Goal: Information Seeking & Learning: Find contact information

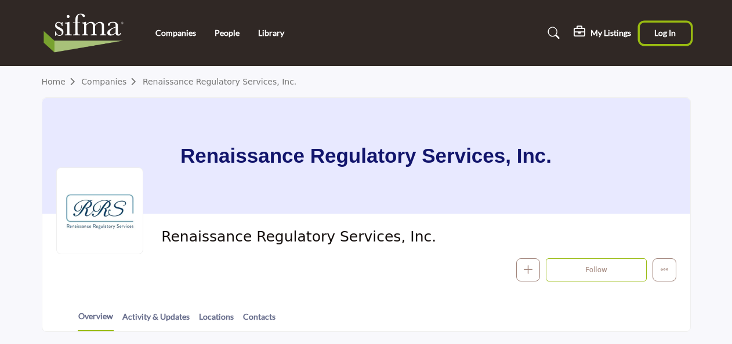
click at [669, 36] on span "Log In" at bounding box center [664, 33] width 21 height 10
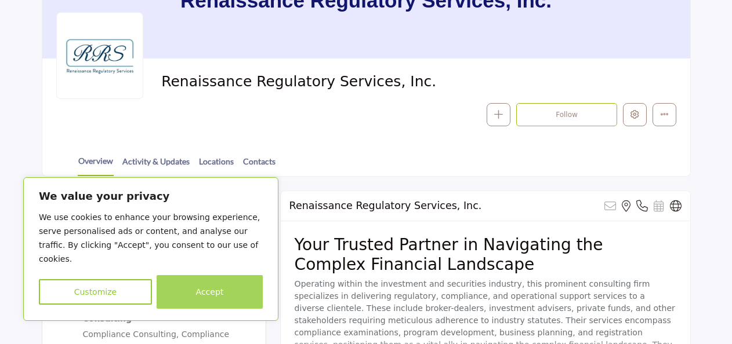
scroll to position [174, 0]
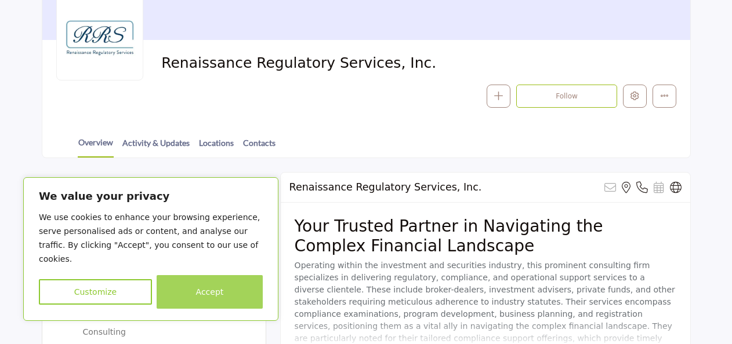
click at [214, 297] on button "Accept" at bounding box center [210, 292] width 106 height 34
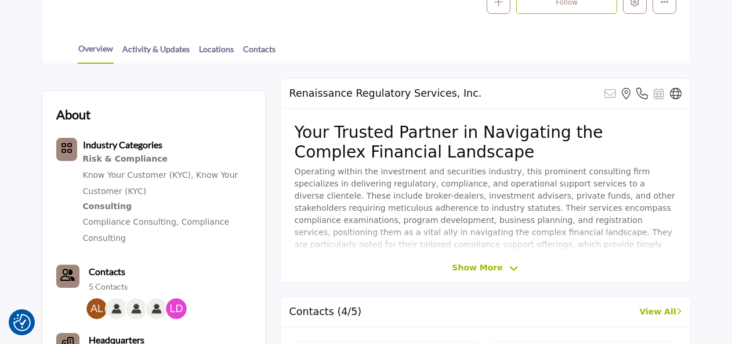
scroll to position [290, 0]
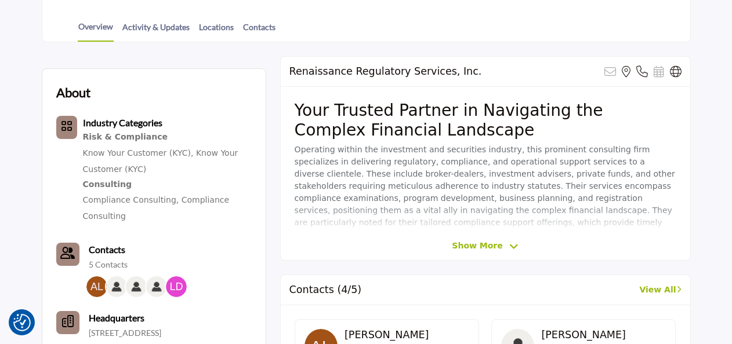
click at [493, 252] on div "Renaissance Regulatory Services, Inc. Sorry, but this listing is on a subscript…" at bounding box center [485, 158] width 411 height 205
click at [494, 246] on span "Show More" at bounding box center [477, 246] width 50 height 12
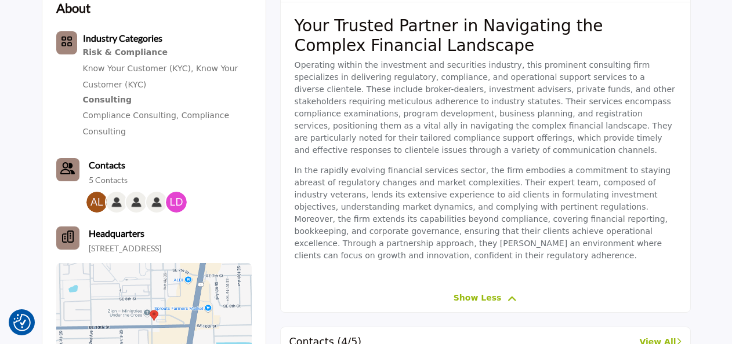
scroll to position [348, 0]
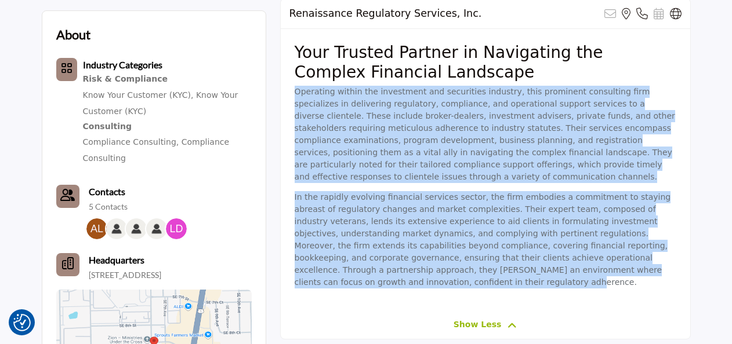
drag, startPoint x: 556, startPoint y: 256, endPoint x: 291, endPoint y: 95, distance: 310.2
click at [291, 95] on div "Your Trusted Partner in Navigating the Complex Financial Landscape Operating wi…" at bounding box center [485, 170] width 409 height 282
drag, startPoint x: 291, startPoint y: 95, endPoint x: 329, endPoint y: 117, distance: 43.4
copy div "Operating within the investment and securities industry, this prominent consult…"
click at [551, 234] on p "In the rapidly evolving financial services sector, the firm embodies a commitme…" at bounding box center [486, 239] width 382 height 97
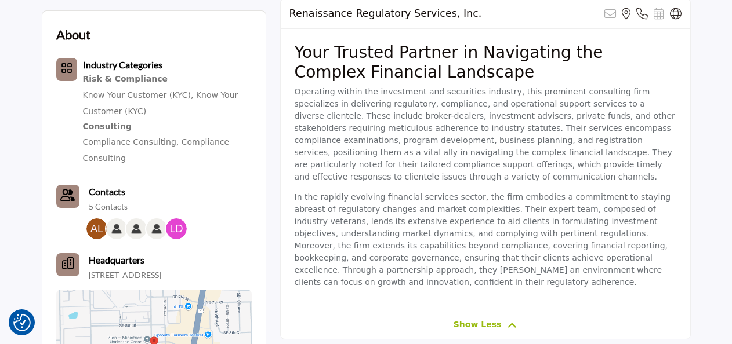
scroll to position [290, 0]
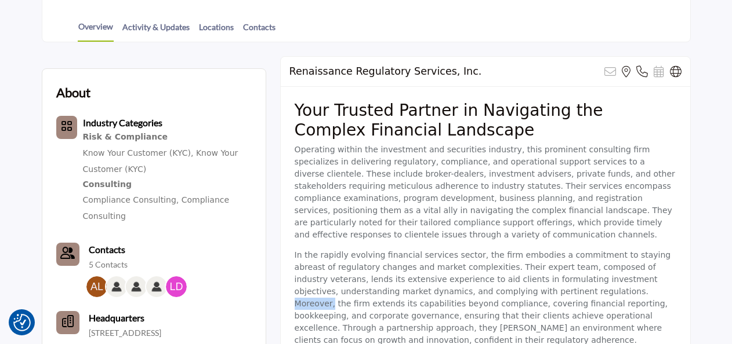
drag, startPoint x: 446, startPoint y: 277, endPoint x: 481, endPoint y: 278, distance: 34.8
click at [481, 278] on p "In the rapidly evolving financial services sector, the firm embodies a commitme…" at bounding box center [486, 297] width 382 height 97
drag, startPoint x: 481, startPoint y: 278, endPoint x: 446, endPoint y: 267, distance: 37.0
click at [446, 267] on p "In the rapidly evolving financial services sector, the firm embodies a commitme…" at bounding box center [486, 297] width 382 height 97
drag, startPoint x: 351, startPoint y: 127, endPoint x: 275, endPoint y: 121, distance: 76.2
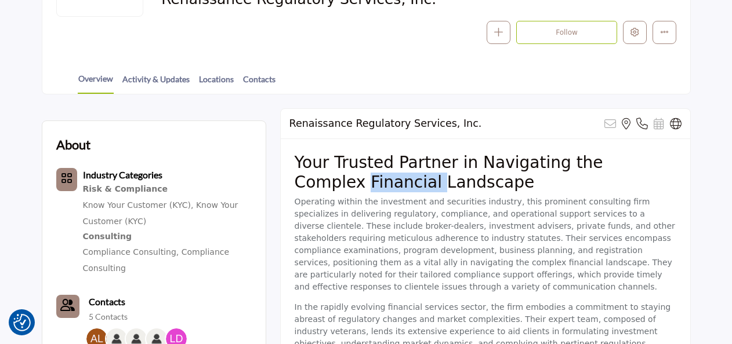
scroll to position [174, 0]
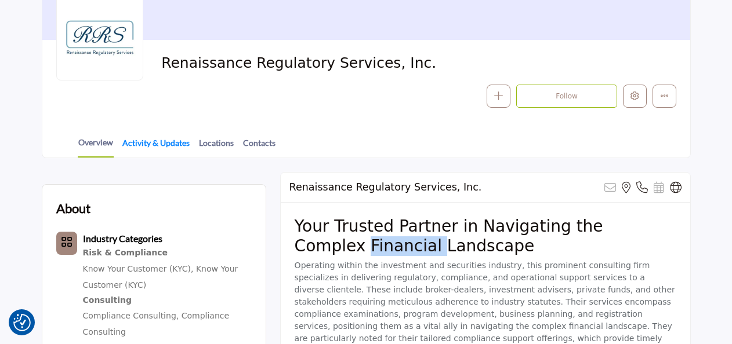
click at [155, 141] on link "Activity & Updates" at bounding box center [156, 147] width 68 height 20
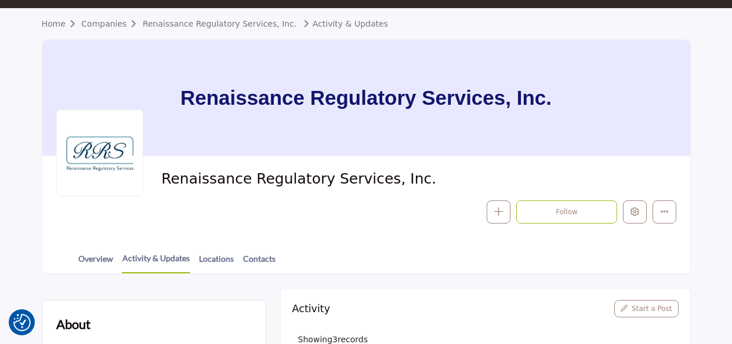
scroll to position [116, 0]
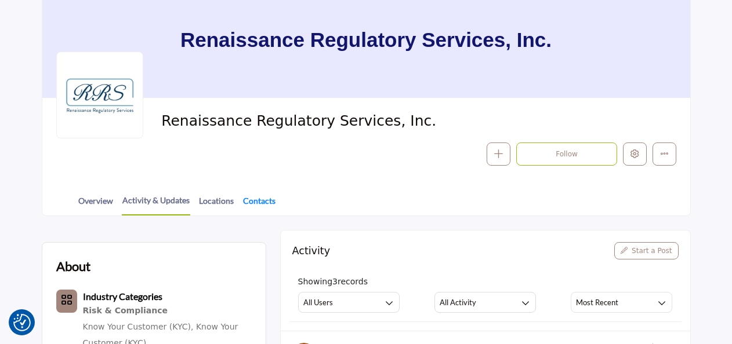
click at [245, 201] on link "Contacts" at bounding box center [259, 205] width 34 height 20
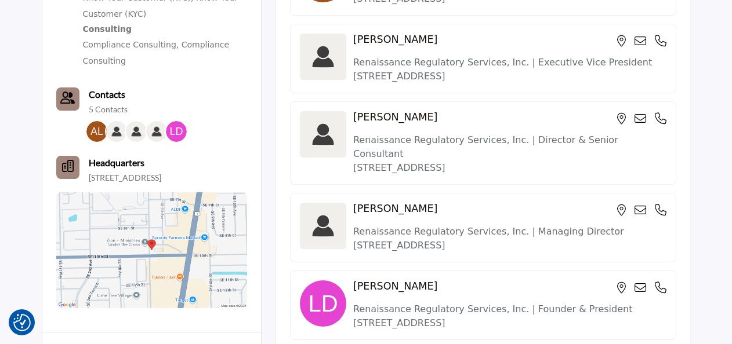
scroll to position [464, 0]
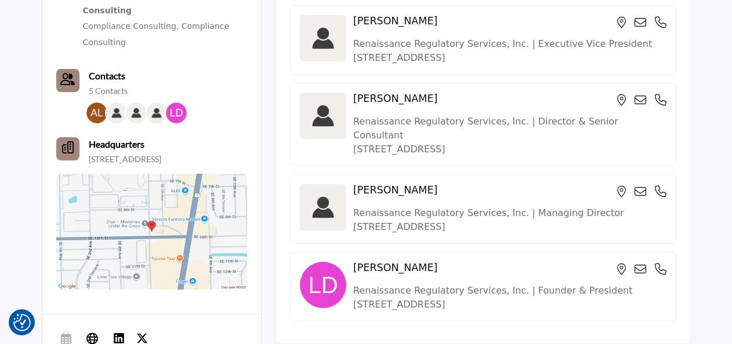
drag, startPoint x: 356, startPoint y: 114, endPoint x: 489, endPoint y: 143, distance: 136.5
click at [489, 143] on div "Jennifer Selliers Renaissance Regulatory Services, Inc. | Director & Senior Con…" at bounding box center [483, 124] width 386 height 83
drag, startPoint x: 489, startPoint y: 143, endPoint x: 457, endPoint y: 131, distance: 33.9
click at [457, 143] on p "6362 Carthage Hwy, Lebanon, TN 37087-9573, USA" at bounding box center [509, 150] width 313 height 14
click at [462, 143] on p "6362 Carthage Hwy, Lebanon, TN 37087-9573, USA" at bounding box center [509, 150] width 313 height 14
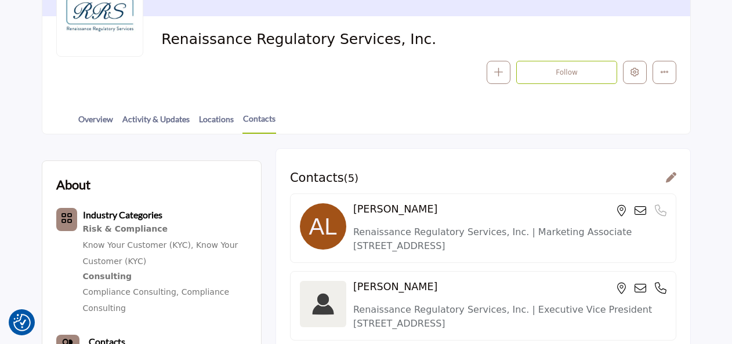
scroll to position [174, 0]
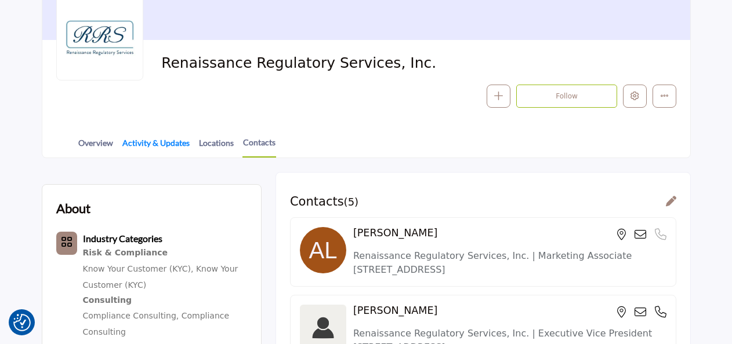
click at [135, 139] on link "Activity & Updates" at bounding box center [156, 147] width 68 height 20
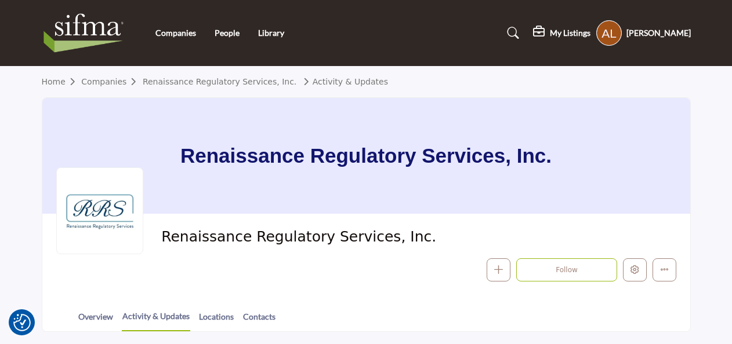
click at [272, 51] on div "Companies People Library" at bounding box center [365, 33] width 661 height 46
click at [273, 150] on h1 "Renaissance Regulatory Services, Inc." at bounding box center [365, 156] width 371 height 116
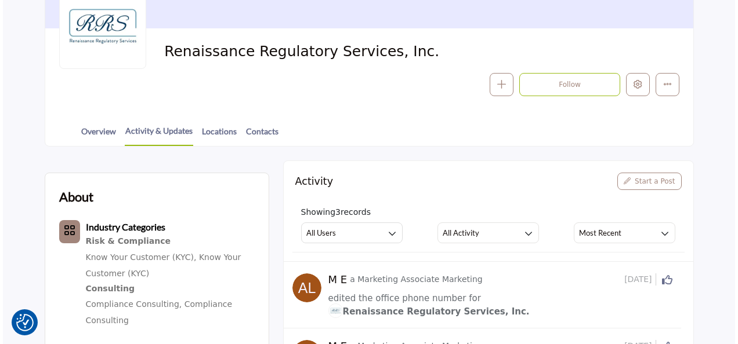
scroll to position [116, 0]
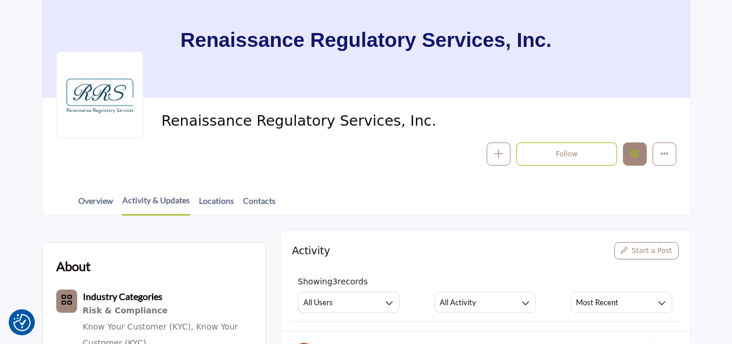
click at [641, 155] on button "Edit company" at bounding box center [635, 155] width 24 height 24
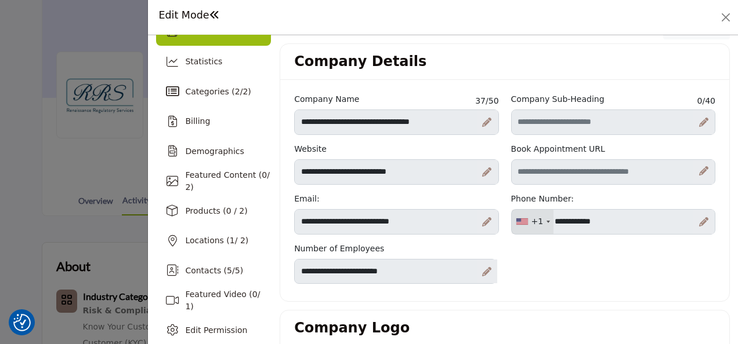
scroll to position [58, 0]
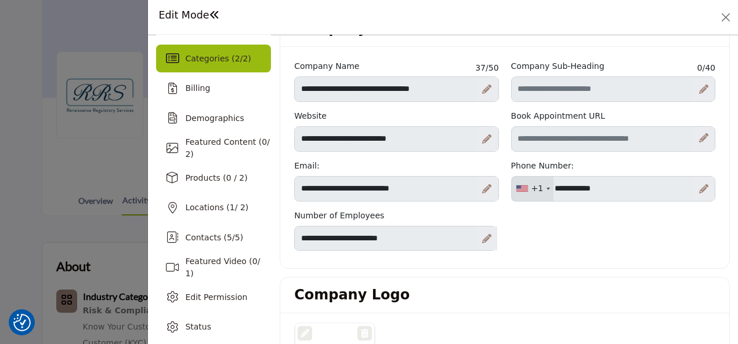
click at [213, 64] on div "Categories ( 2 / 2 )" at bounding box center [218, 59] width 66 height 12
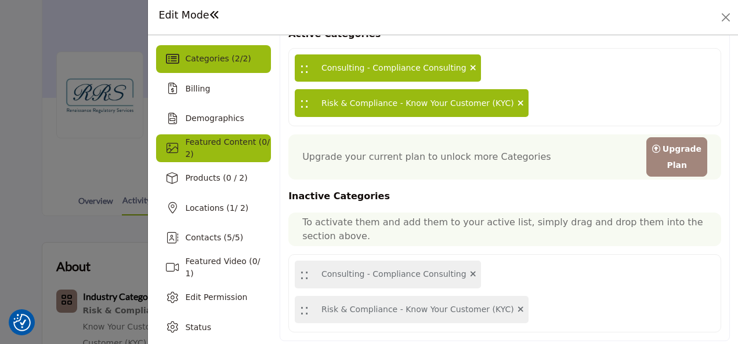
click at [232, 146] on span "Featured Content ( 0 / 2)" at bounding box center [227, 147] width 84 height 21
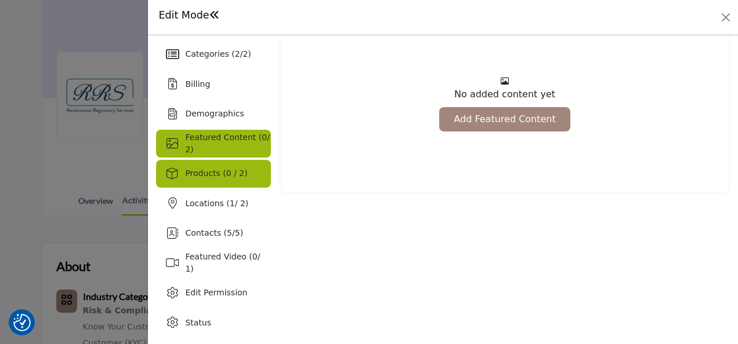
scroll to position [63, 0]
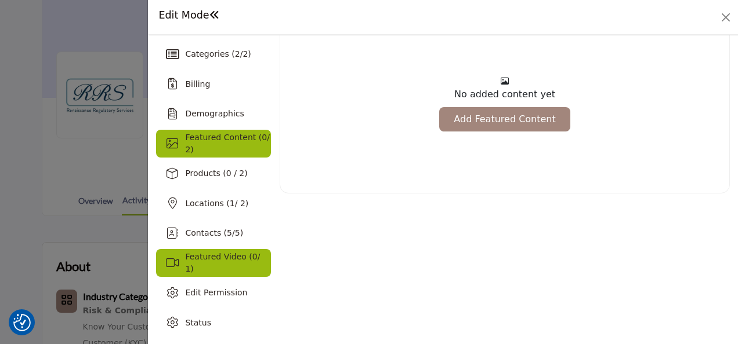
click at [229, 267] on span "Featured Video ( 0 / 1)" at bounding box center [222, 262] width 75 height 21
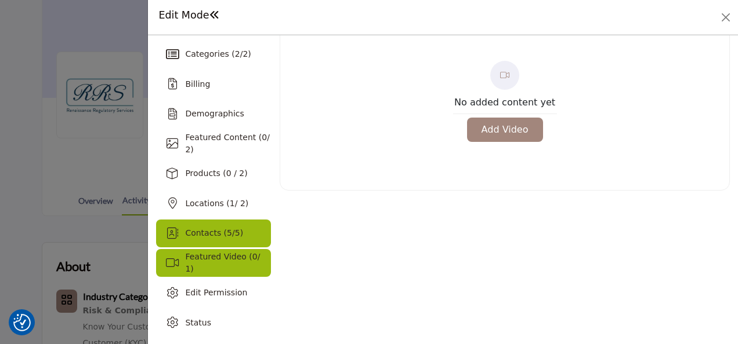
click at [220, 232] on span "Contacts ( 5 / 5 )" at bounding box center [214, 232] width 58 height 9
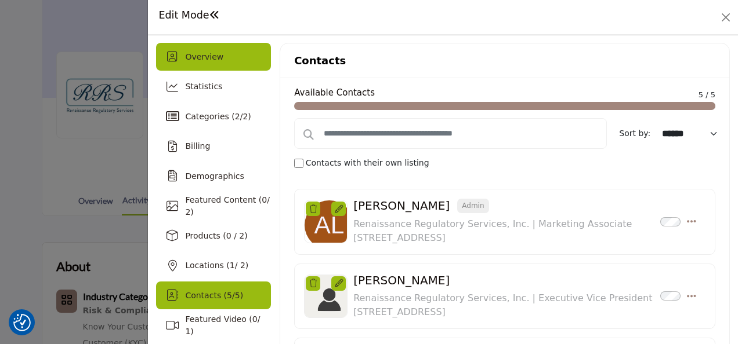
click at [199, 49] on div "Overview" at bounding box center [213, 57] width 115 height 28
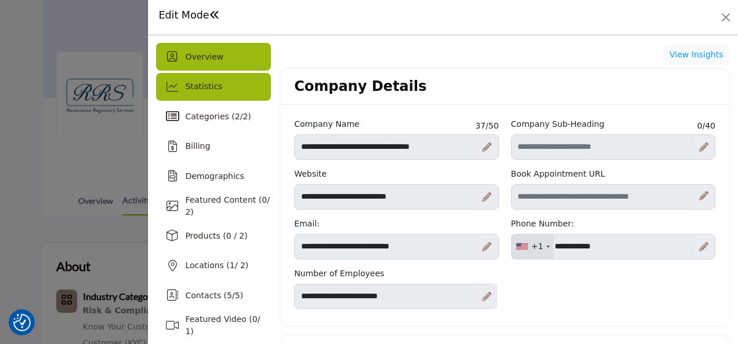
click at [199, 85] on span "Statistics" at bounding box center [203, 86] width 37 height 9
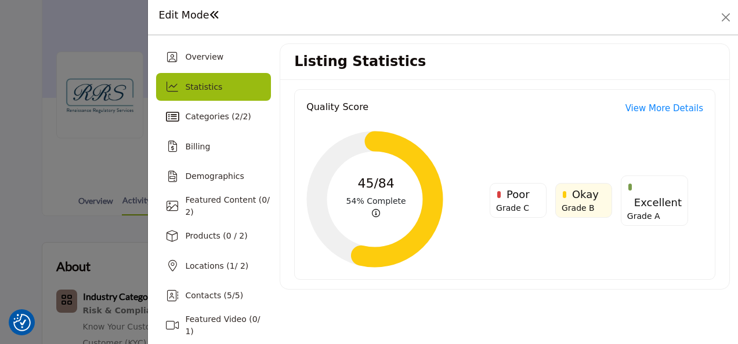
click at [655, 107] on link "View More Details" at bounding box center [664, 108] width 78 height 13
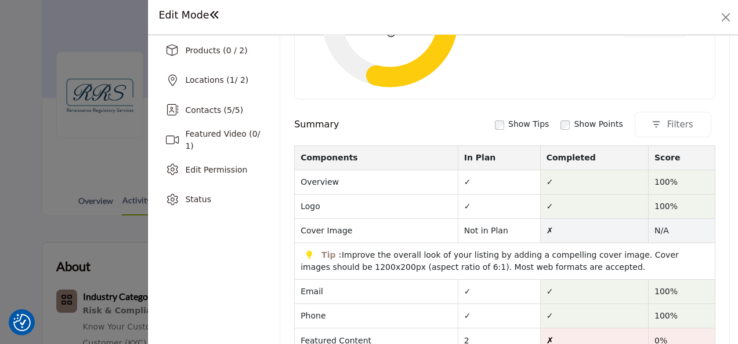
scroll to position [70, 0]
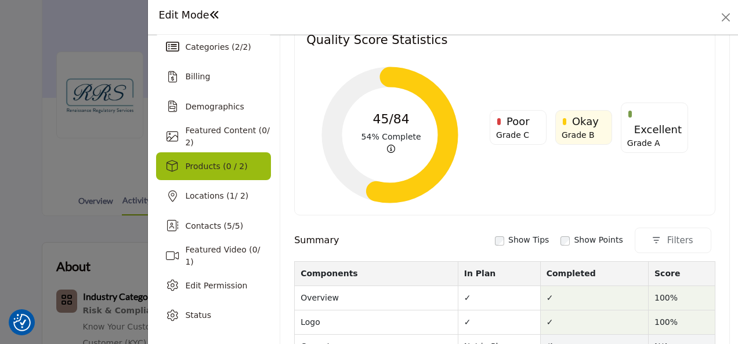
click at [216, 164] on span "Products (0 / 2)" at bounding box center [216, 166] width 62 height 9
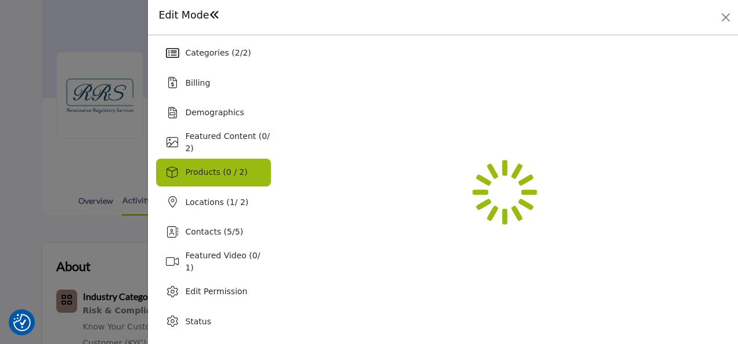
scroll to position [63, 0]
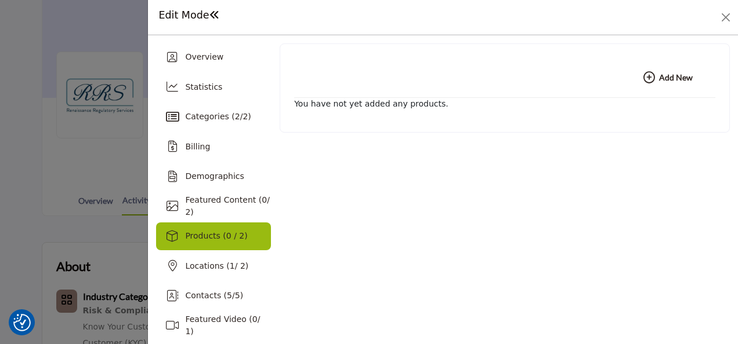
click at [637, 79] on button "Add New Add New" at bounding box center [668, 77] width 78 height 23
click at [643, 79] on icon "button" at bounding box center [649, 78] width 12 height 12
click at [0, 0] on div "Create Products × Name Category Selection: No categories match your search crit…" at bounding box center [0, 0] width 0 height 0
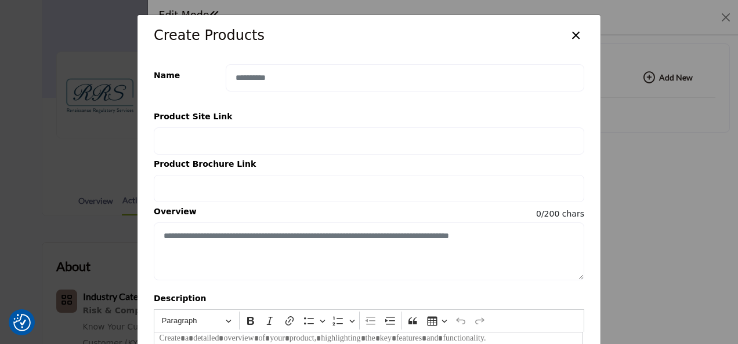
click at [573, 35] on button "×" at bounding box center [575, 34] width 17 height 22
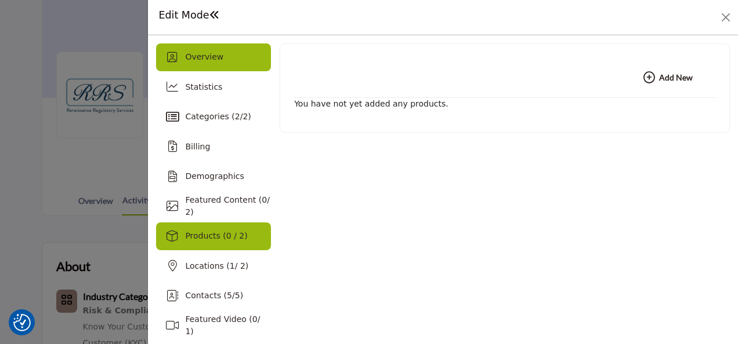
click at [194, 56] on span "Overview" at bounding box center [204, 56] width 38 height 9
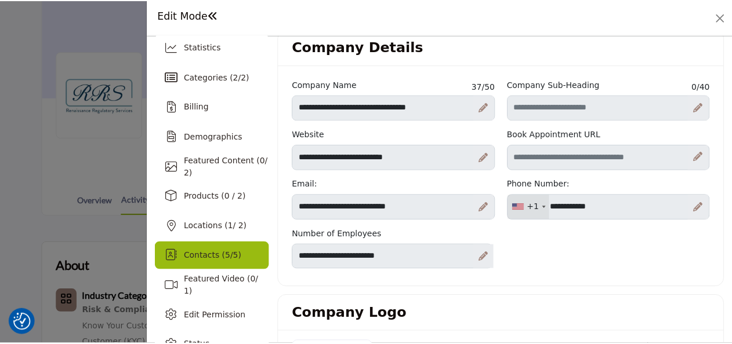
scroll to position [58, 0]
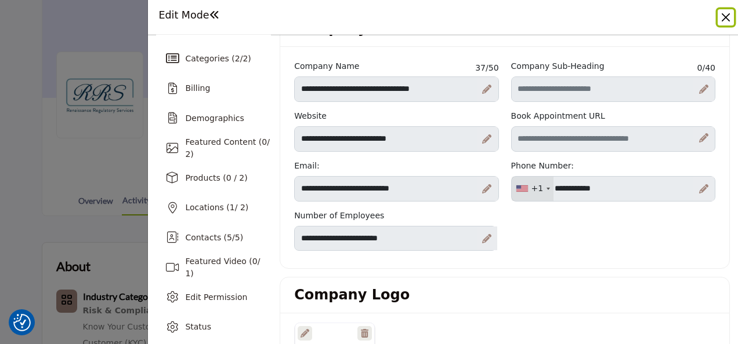
click at [720, 14] on button "Close" at bounding box center [725, 17] width 16 height 16
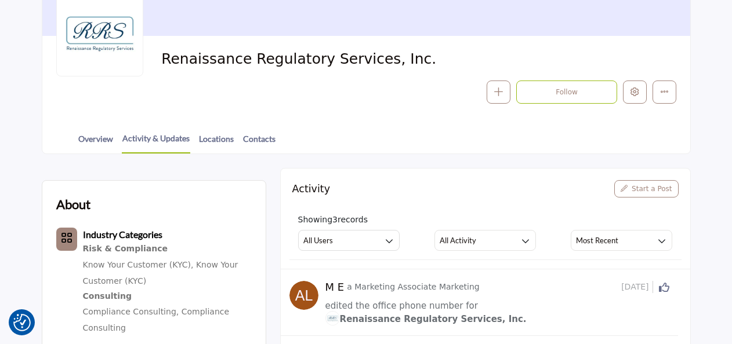
scroll to position [174, 0]
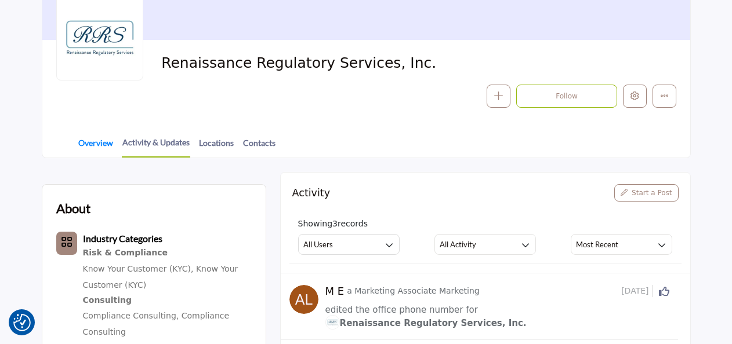
click at [100, 137] on link "Overview" at bounding box center [96, 147] width 36 height 20
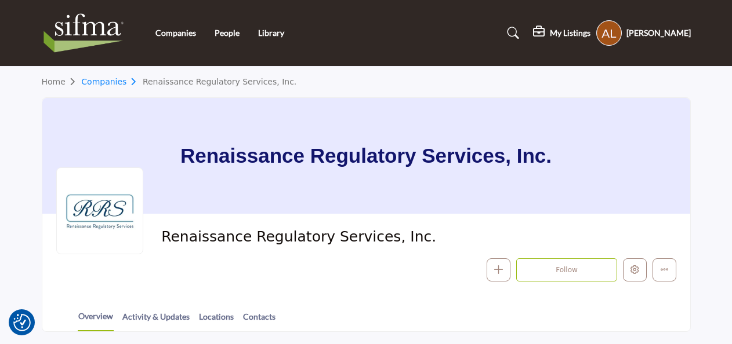
click at [95, 80] on link "Companies" at bounding box center [111, 81] width 61 height 9
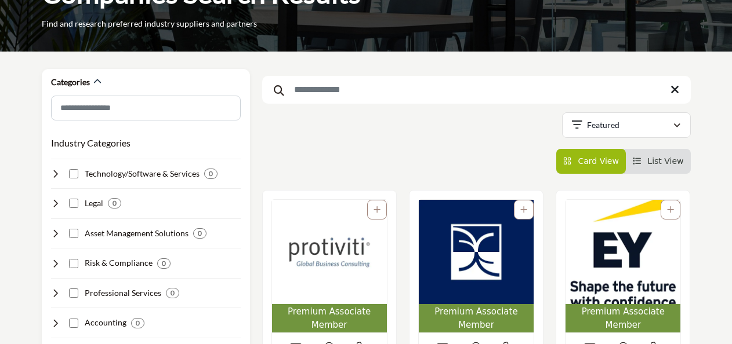
scroll to position [116, 0]
click at [640, 288] on img "Open Listing in new tab" at bounding box center [622, 252] width 115 height 104
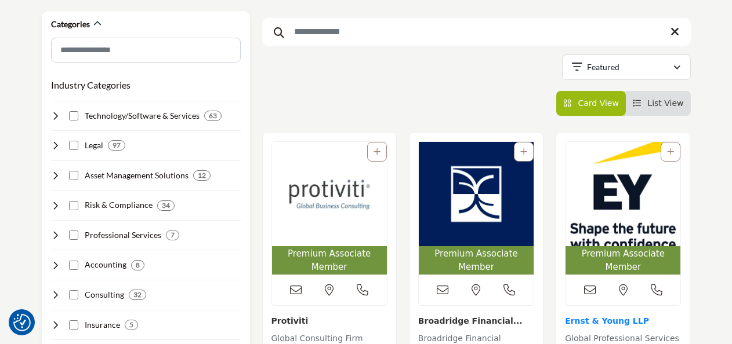
click at [604, 317] on link "Ernst & Young LLP" at bounding box center [607, 321] width 84 height 9
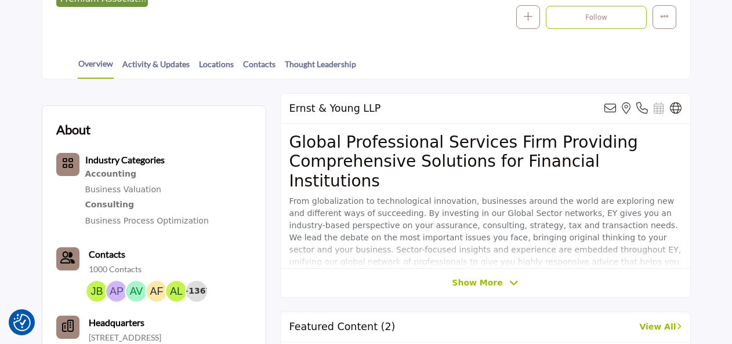
scroll to position [290, 0]
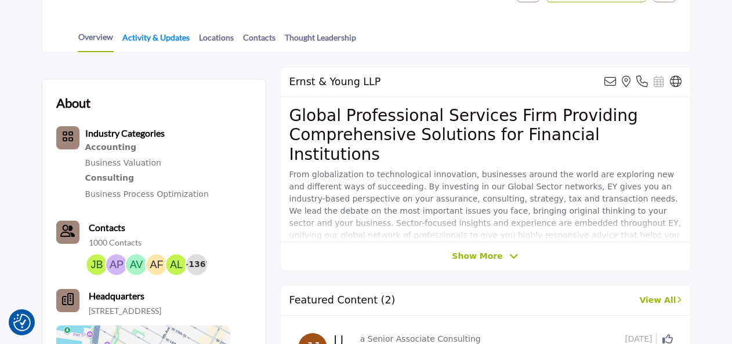
click at [141, 38] on link "Activity & Updates" at bounding box center [156, 41] width 68 height 20
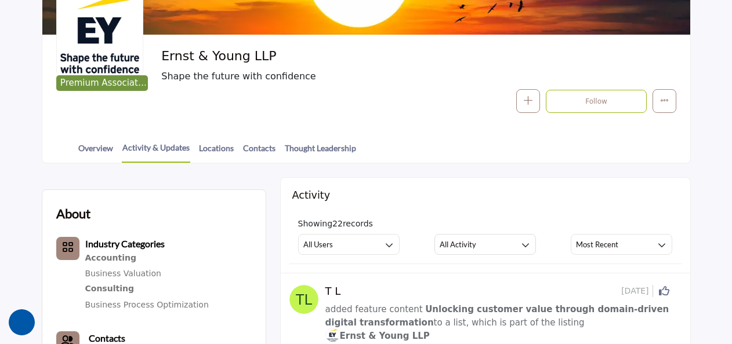
scroll to position [58, 0]
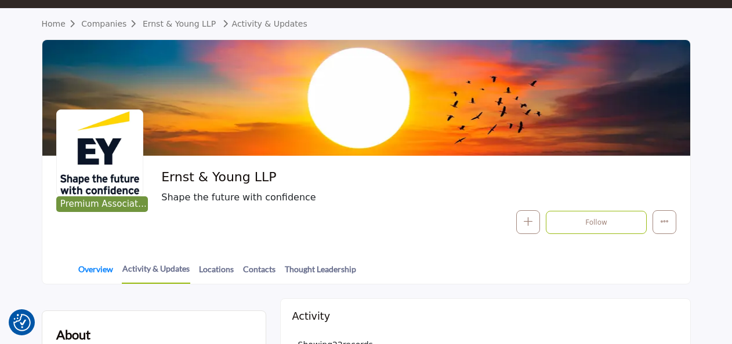
drag, startPoint x: 91, startPoint y: 257, endPoint x: 91, endPoint y: 266, distance: 9.3
click at [91, 257] on div "Overview Activity & Updates Locations Contacts Thought Leadership" at bounding box center [380, 266] width 619 height 36
click at [91, 268] on link "Overview" at bounding box center [96, 273] width 36 height 20
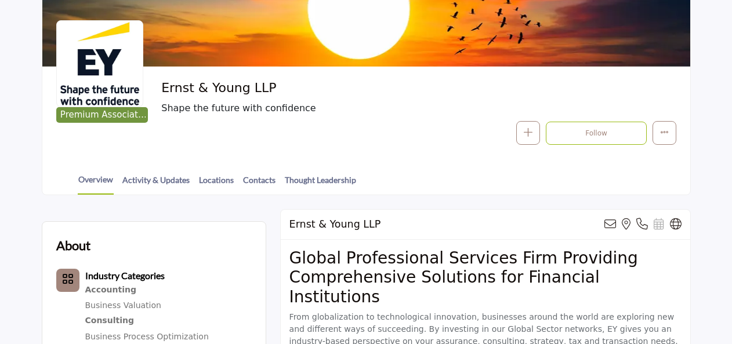
scroll to position [174, 0]
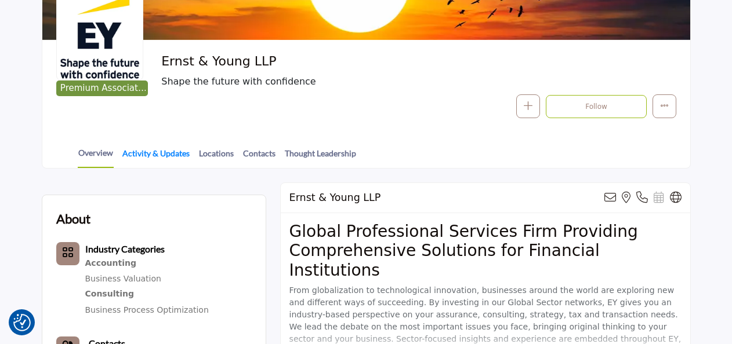
click at [150, 165] on link "Activity & Updates" at bounding box center [156, 157] width 68 height 20
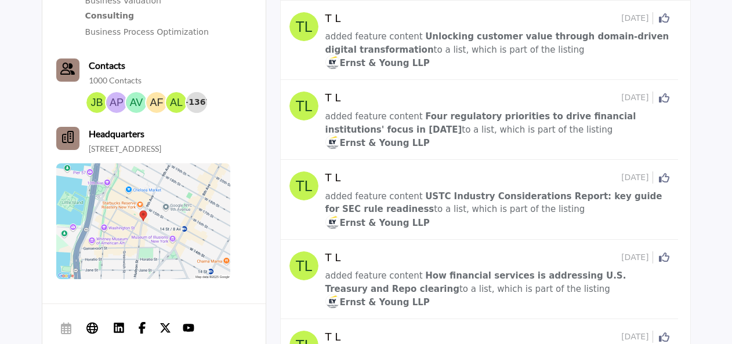
scroll to position [464, 0]
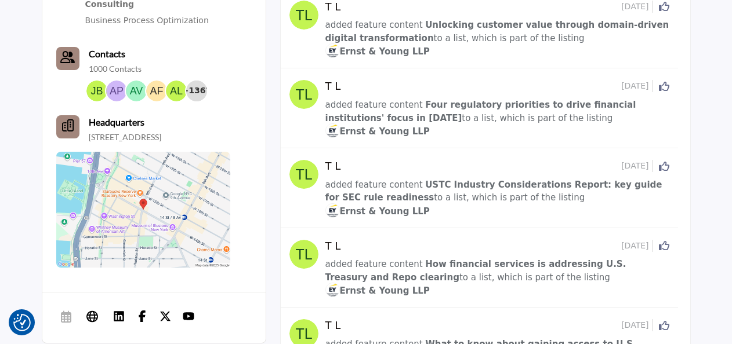
click at [383, 100] on span "added feature content" at bounding box center [373, 105] width 97 height 10
drag, startPoint x: 383, startPoint y: 93, endPoint x: 507, endPoint y: 83, distance: 125.0
click at [501, 100] on span "Four regulatory priorities to drive financial institutions' focus in [DATE]" at bounding box center [480, 112] width 311 height 24
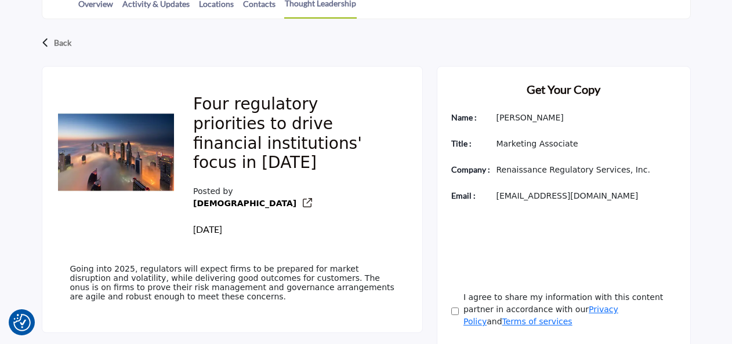
scroll to position [348, 0]
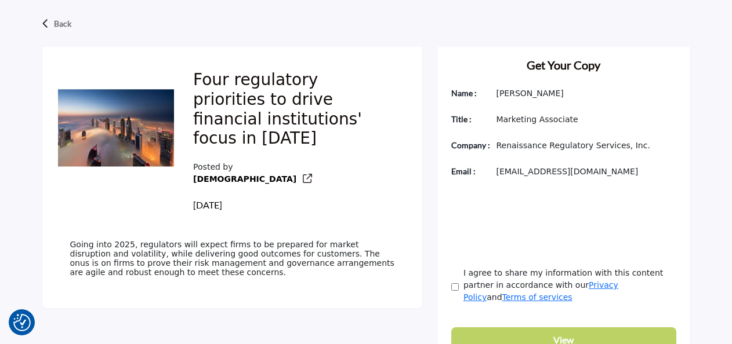
drag, startPoint x: 526, startPoint y: 68, endPoint x: 640, endPoint y: 170, distance: 152.7
click at [639, 169] on div "Get Your Copy Name : Maria Erbetta Title : Marketing Associate and" at bounding box center [564, 205] width 254 height 326
drag, startPoint x: 640, startPoint y: 170, endPoint x: 638, endPoint y: 158, distance: 13.0
click at [640, 157] on div "Get Your Copy Name : Maria Erbetta Title : Marketing Associate and" at bounding box center [564, 205] width 254 height 326
click at [615, 161] on div "Get Your Copy Name : Maria Erbetta Title : Marketing Associate and" at bounding box center [564, 205] width 254 height 326
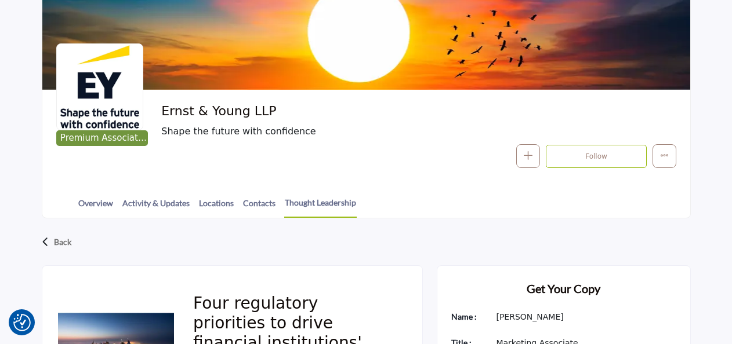
scroll to position [0, 0]
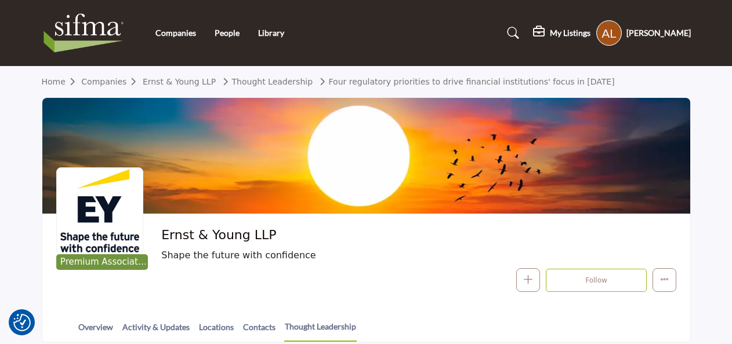
click at [660, 31] on h5 "[PERSON_NAME]" at bounding box center [658, 33] width 64 height 12
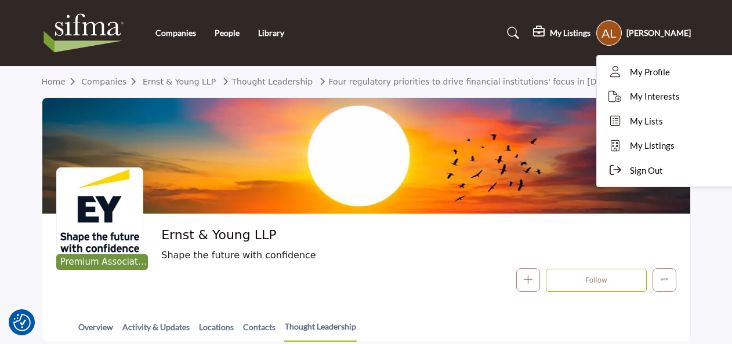
click at [479, 64] on header "Companies People Library" at bounding box center [366, 33] width 732 height 67
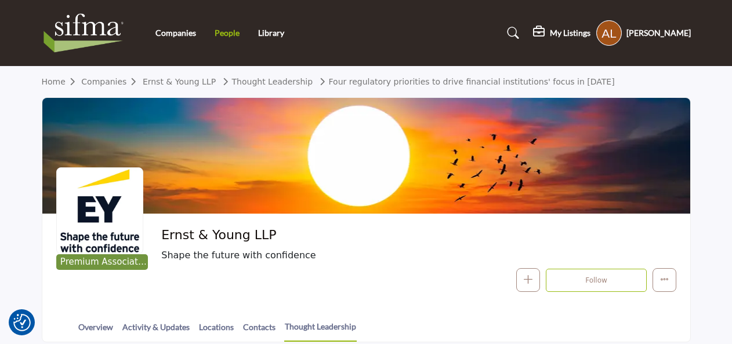
click at [223, 30] on link "People" at bounding box center [227, 33] width 25 height 10
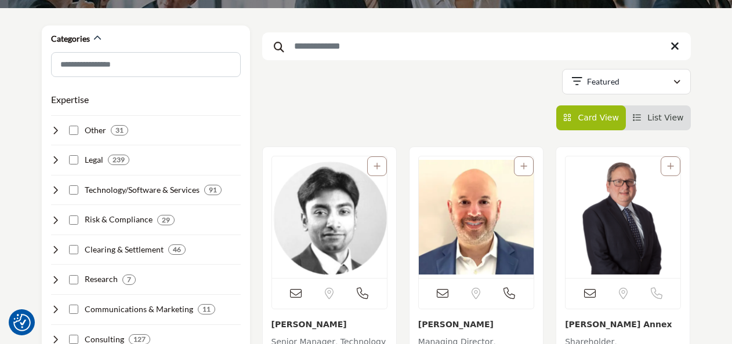
scroll to position [116, 0]
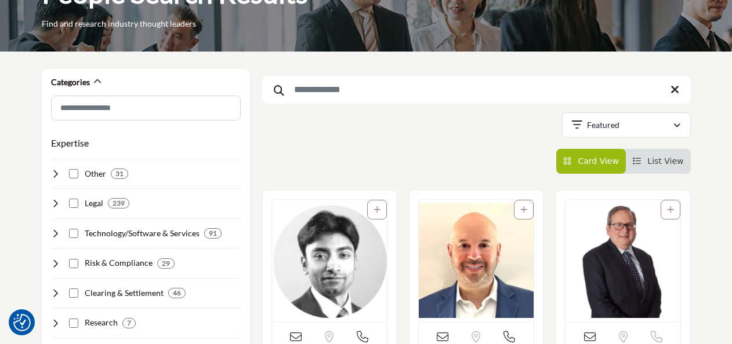
click at [479, 95] on input "Search Keyword" at bounding box center [476, 90] width 428 height 28
type input "**********"
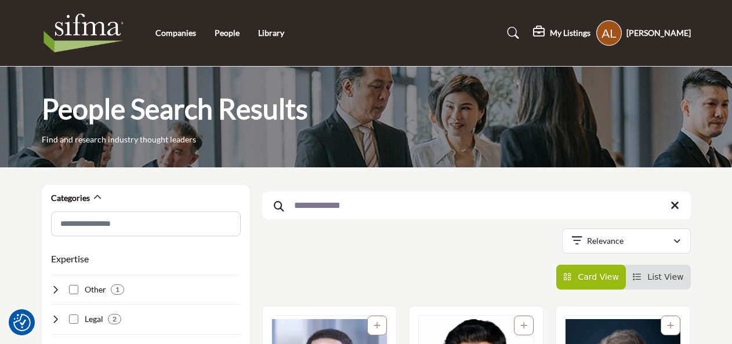
click at [677, 203] on icon at bounding box center [674, 206] width 9 height 12
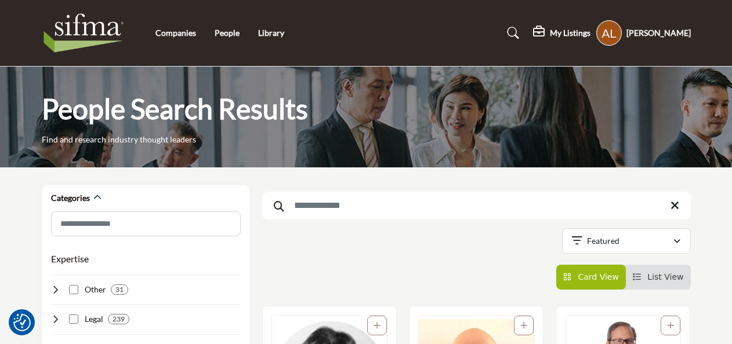
click at [232, 40] on div "Companies People Library" at bounding box center [365, 33] width 661 height 46
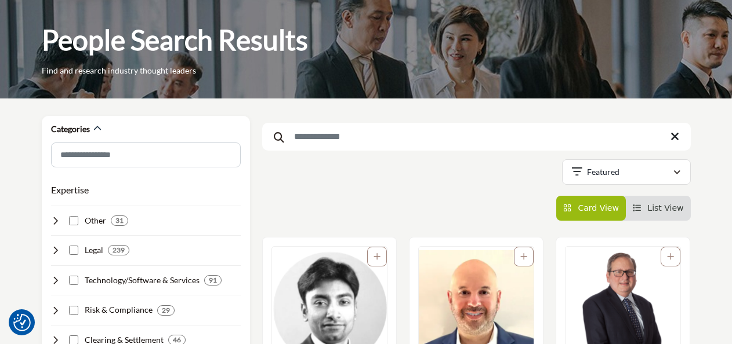
scroll to position [58, 0]
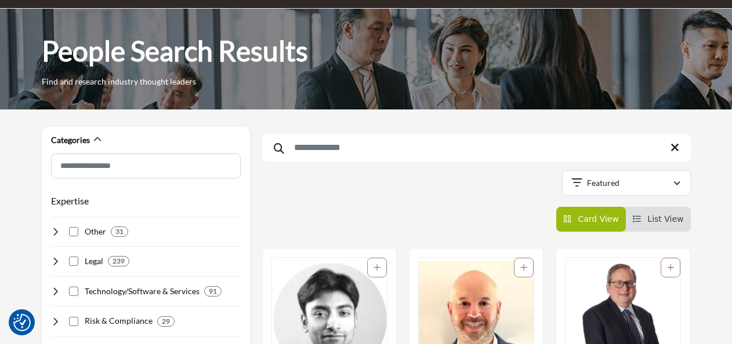
click at [326, 147] on input "Search Keyword" at bounding box center [476, 148] width 428 height 28
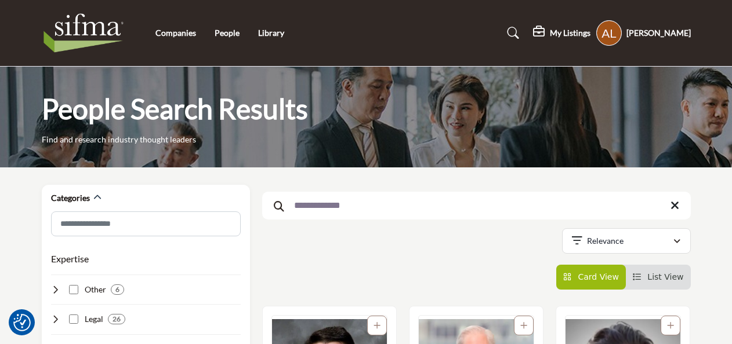
type input "**********"
click at [676, 205] on icon at bounding box center [674, 206] width 9 height 12
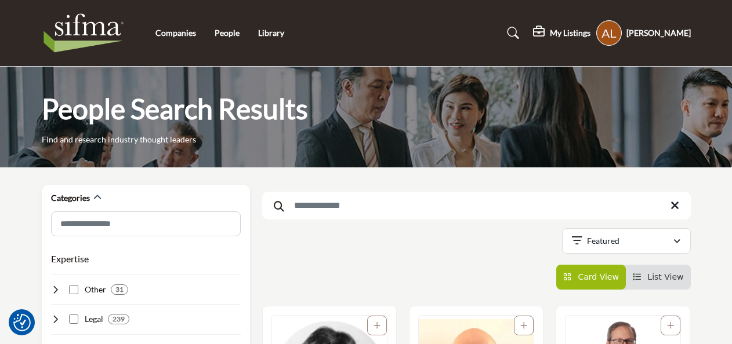
click at [350, 206] on input "Search Keyword" at bounding box center [476, 206] width 428 height 28
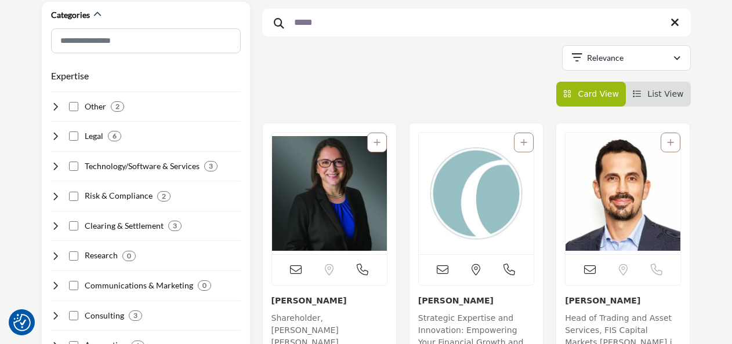
scroll to position [116, 0]
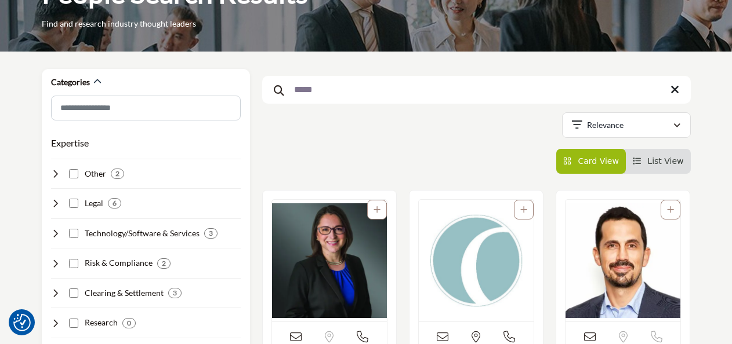
click at [685, 93] on input "*****" at bounding box center [476, 90] width 428 height 28
click at [680, 90] on input "*****" at bounding box center [476, 90] width 428 height 28
type input "*****"
click at [676, 90] on icon at bounding box center [674, 90] width 9 height 12
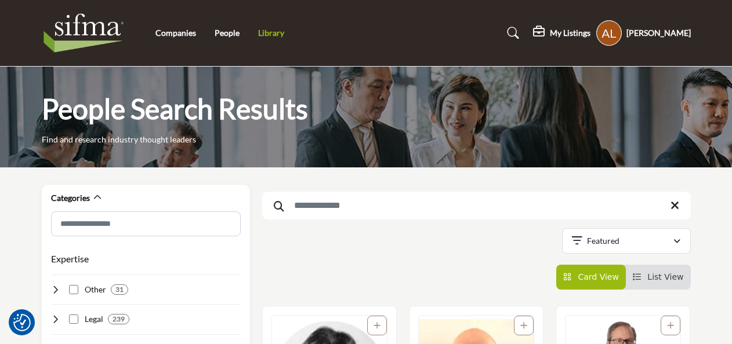
click at [281, 34] on link "Library" at bounding box center [271, 33] width 26 height 10
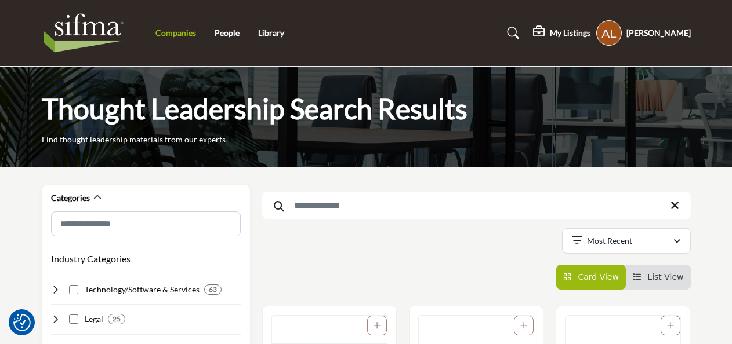
click at [177, 37] on link "Companies" at bounding box center [175, 33] width 41 height 10
